Goal: Task Accomplishment & Management: Complete application form

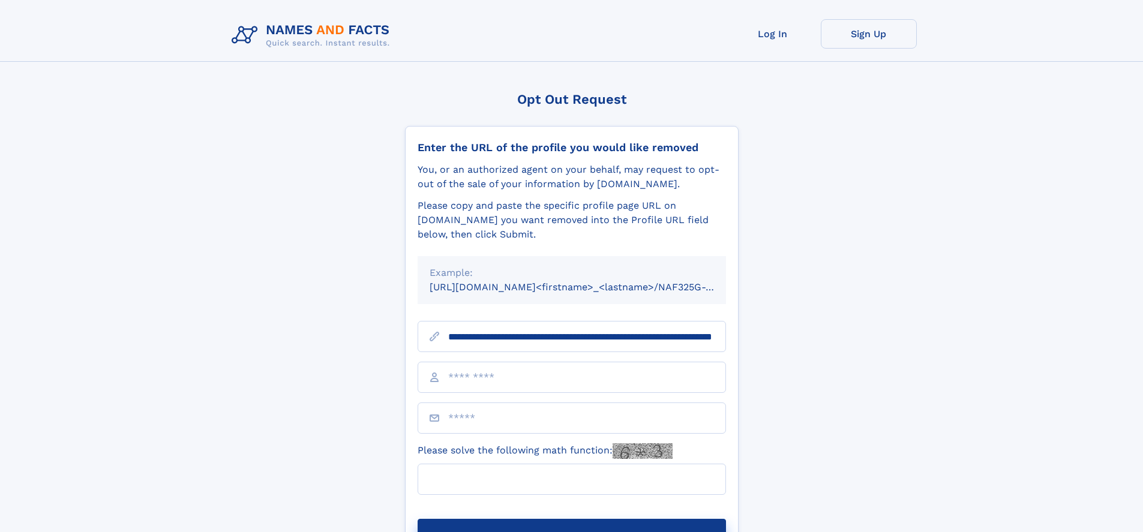
scroll to position [0, 124]
type input "**********"
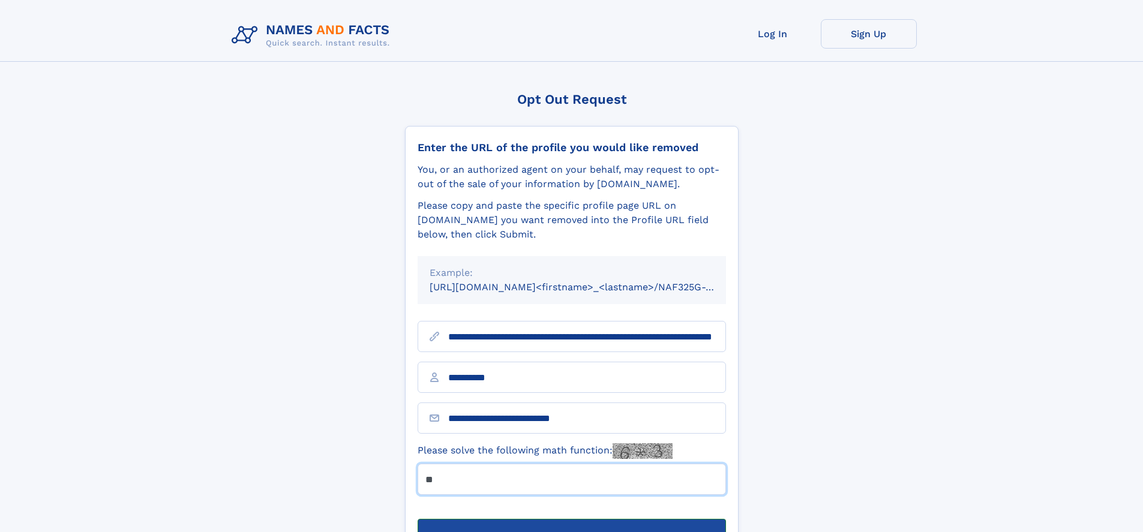
type input "**"
click at [571, 519] on button "Submit Opt Out Request" at bounding box center [572, 538] width 308 height 38
